Goal: Task Accomplishment & Management: Manage account settings

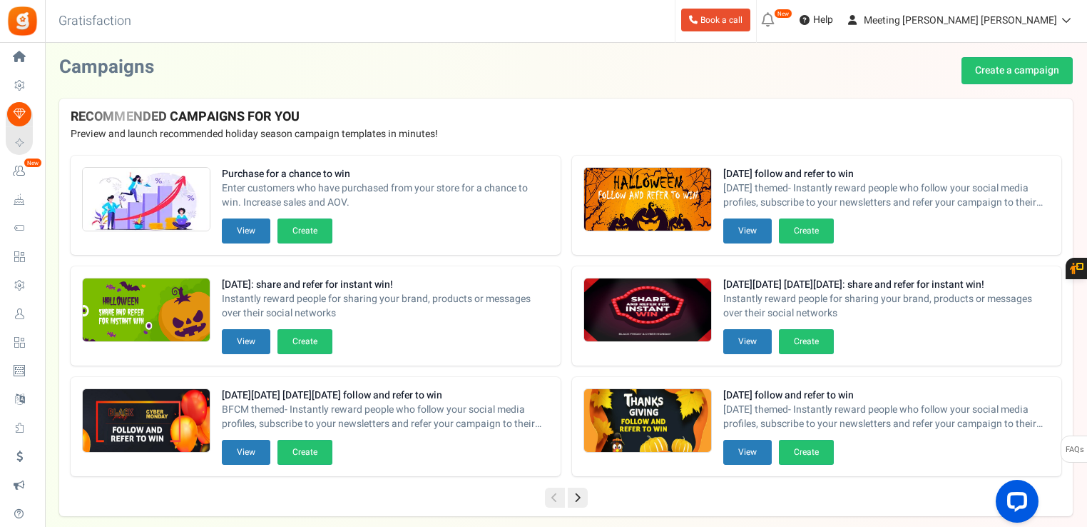
click at [780, 20] on icon at bounding box center [768, 20] width 23 height 23
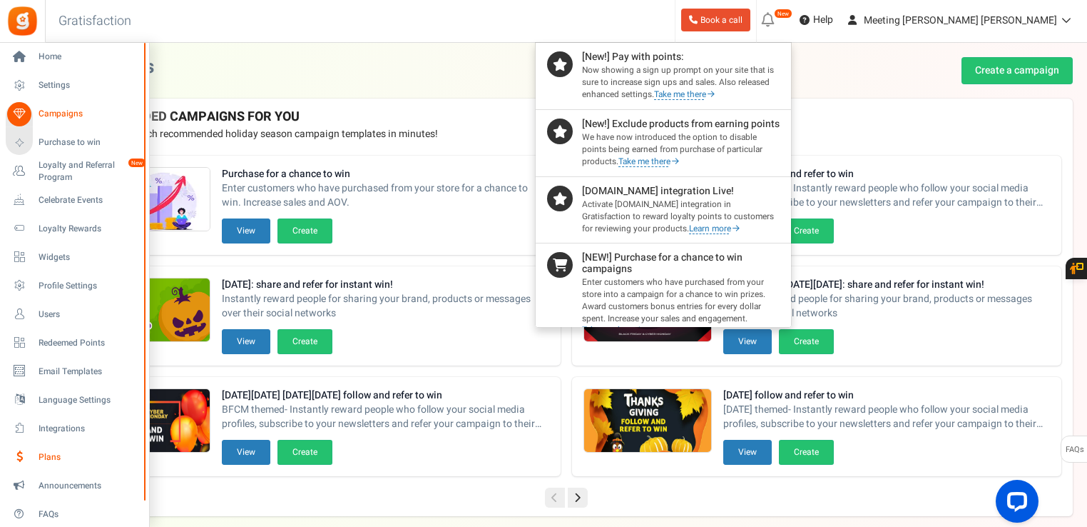
click at [71, 453] on span "Plans" at bounding box center [89, 457] width 100 height 12
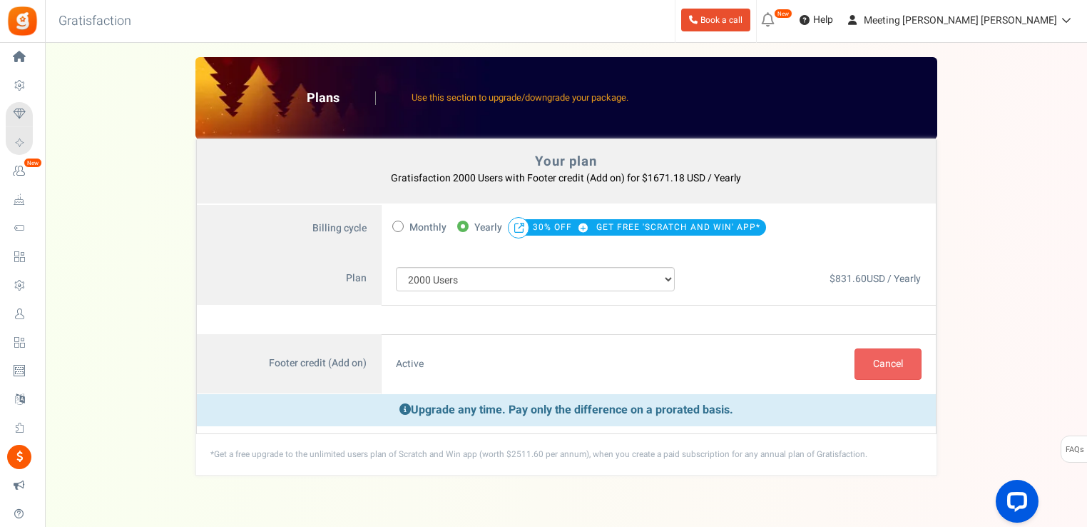
click at [411, 224] on span "Monthly" at bounding box center [428, 228] width 37 height 20
click at [402, 224] on input "Monthly" at bounding box center [396, 224] width 9 height 9
radio input "true"
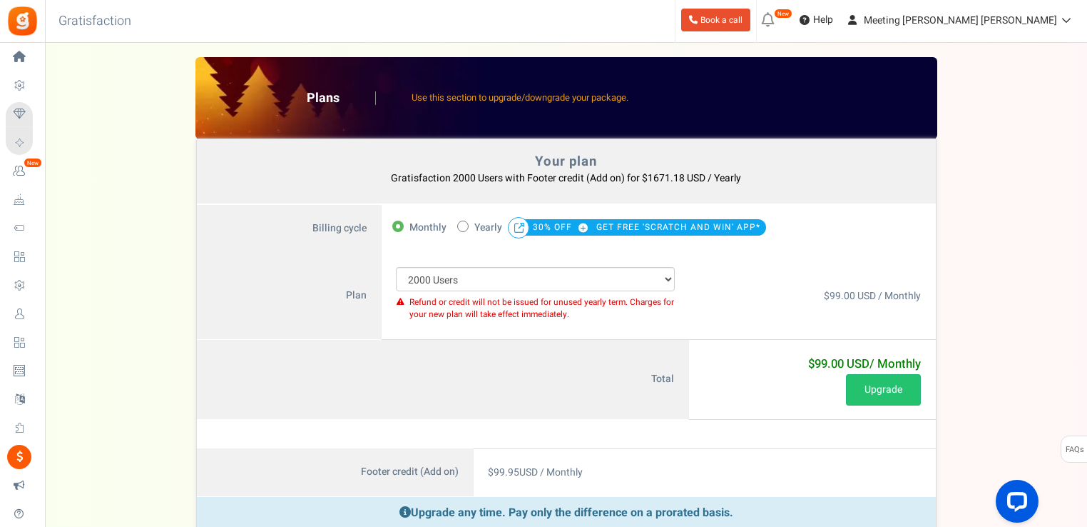
click at [411, 224] on span "Monthly" at bounding box center [428, 228] width 37 height 20
click at [402, 224] on input "Monthly" at bounding box center [396, 224] width 9 height 9
click at [459, 223] on span at bounding box center [462, 225] width 11 height 11
click at [459, 223] on input "50% OFF Limited time offer! Yearly 30% OFF GET FREE 'SCRATCH AND WIN' APP*" at bounding box center [461, 224] width 9 height 9
radio input "true"
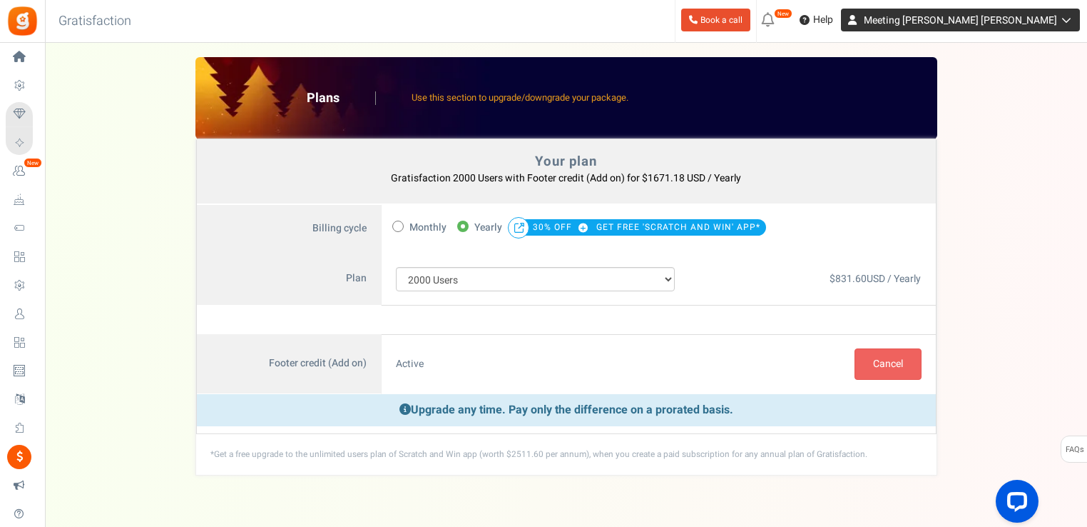
click at [1026, 27] on link "Meeting [PERSON_NAME] [PERSON_NAME]" at bounding box center [960, 20] width 239 height 23
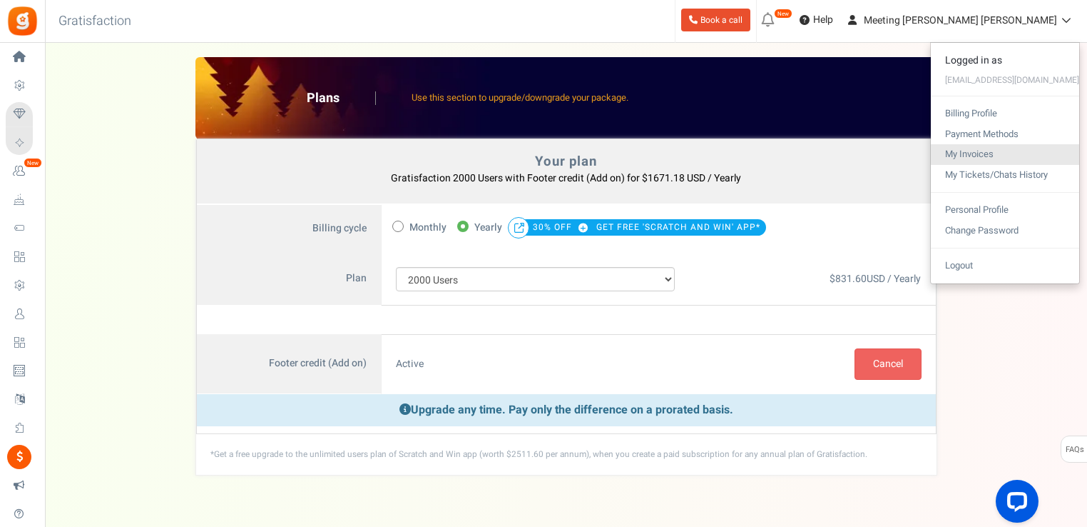
click at [1009, 153] on link "My Invoices" at bounding box center [1005, 154] width 148 height 21
